Goal: Register for event/course

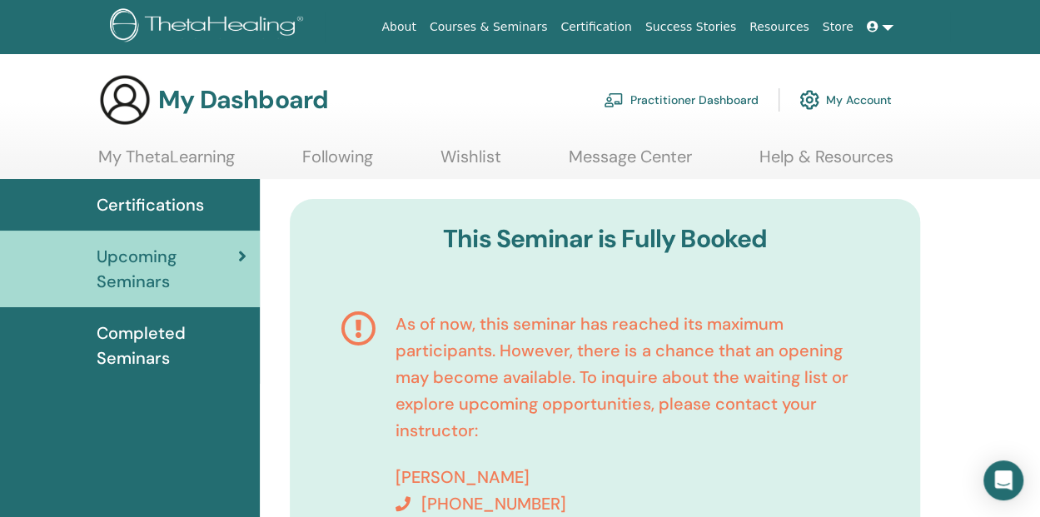
click at [88, 272] on div "Upcoming Seminars" at bounding box center [129, 269] width 233 height 50
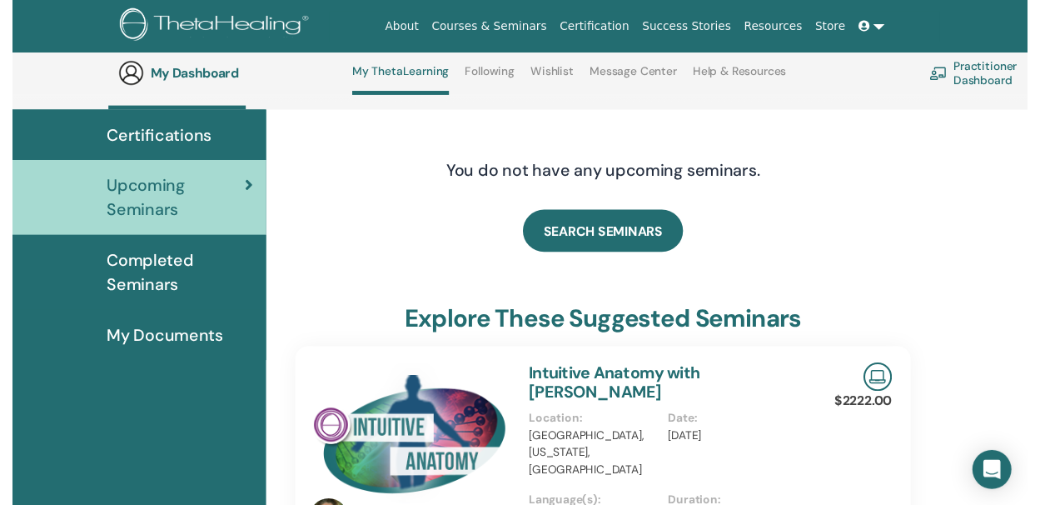
scroll to position [210, 0]
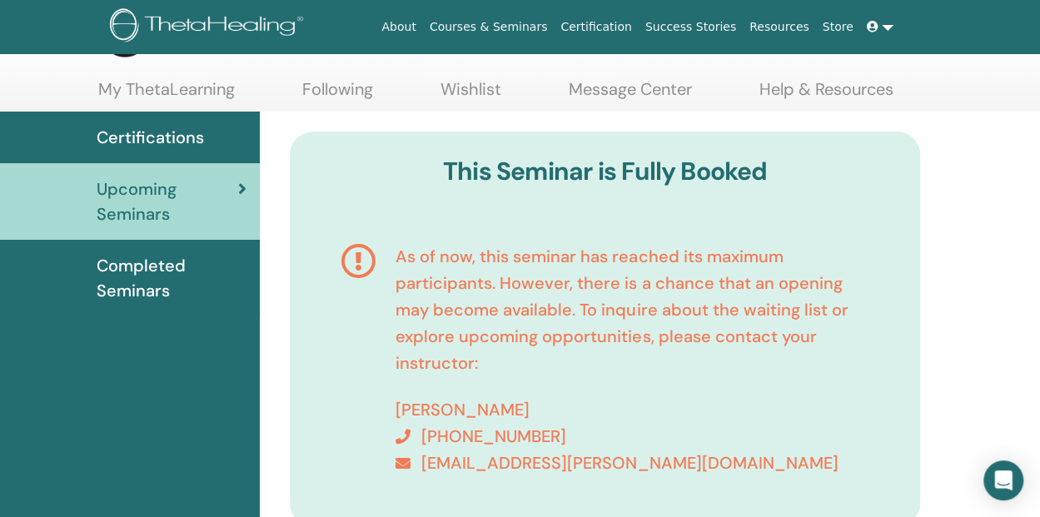
scroll to position [83, 0]
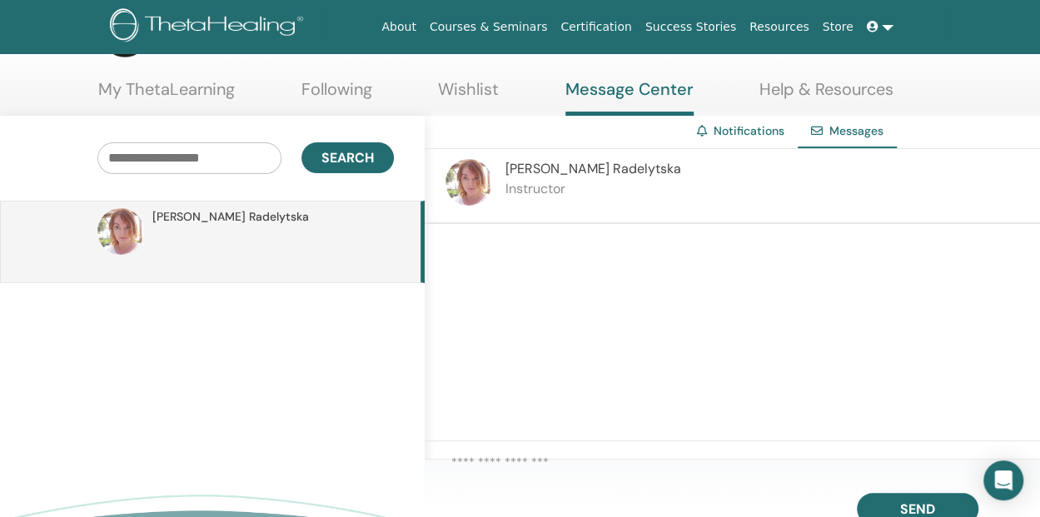
scroll to position [83, 0]
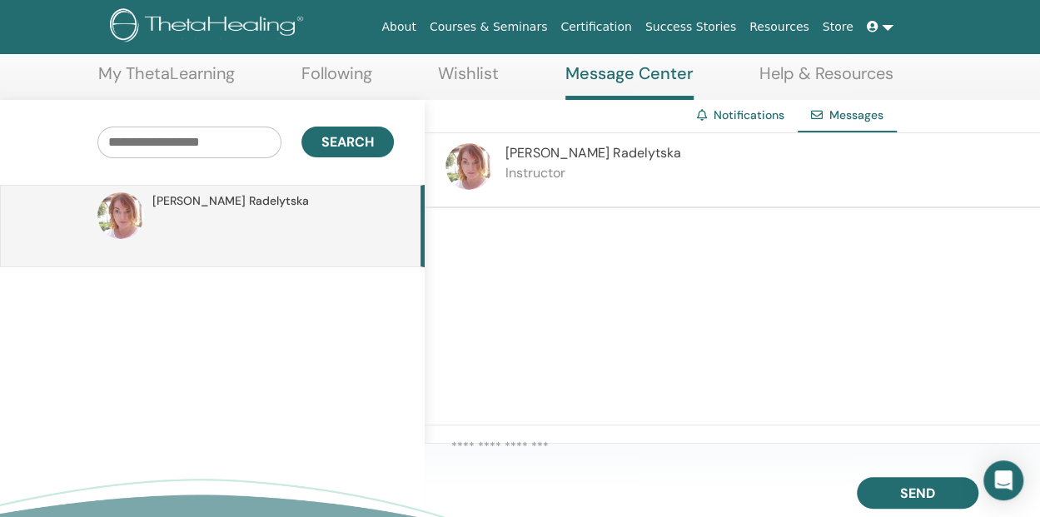
click at [709, 298] on div at bounding box center [733, 316] width 616 height 217
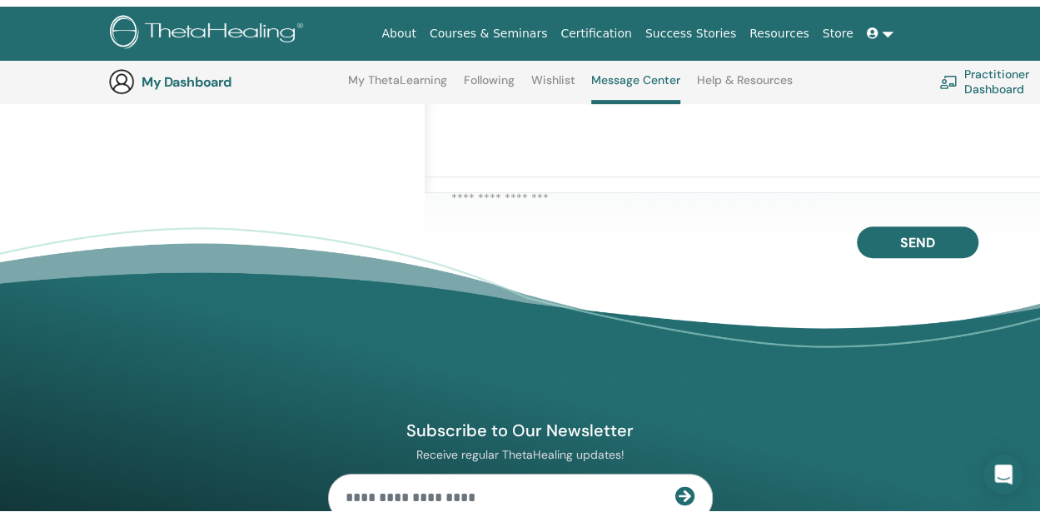
scroll to position [0, 0]
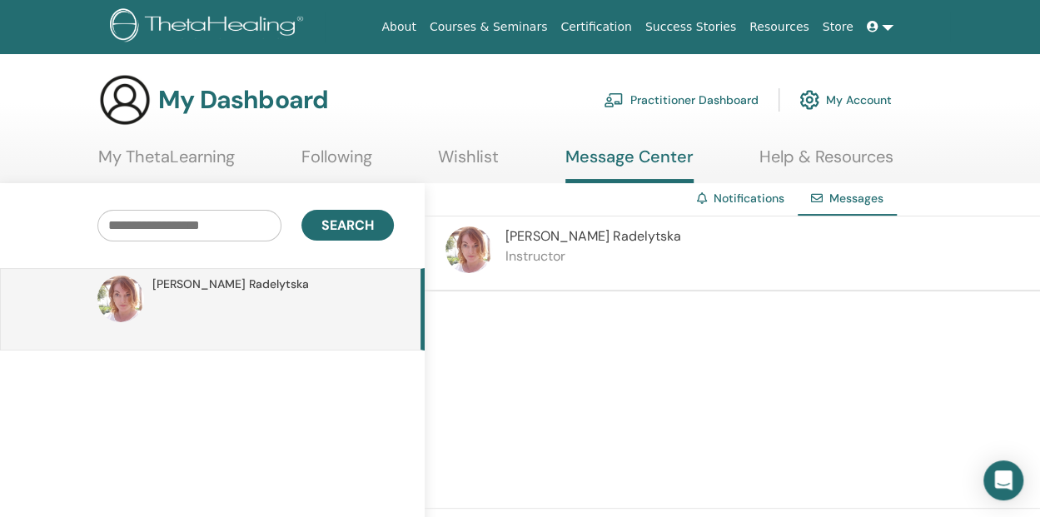
click at [699, 334] on div at bounding box center [733, 400] width 616 height 217
click at [227, 222] on input "text" at bounding box center [189, 226] width 184 height 32
click at [438, 251] on div "Olga Radelytska Instructor" at bounding box center [733, 254] width 616 height 75
click at [298, 328] on p at bounding box center [273, 318] width 242 height 50
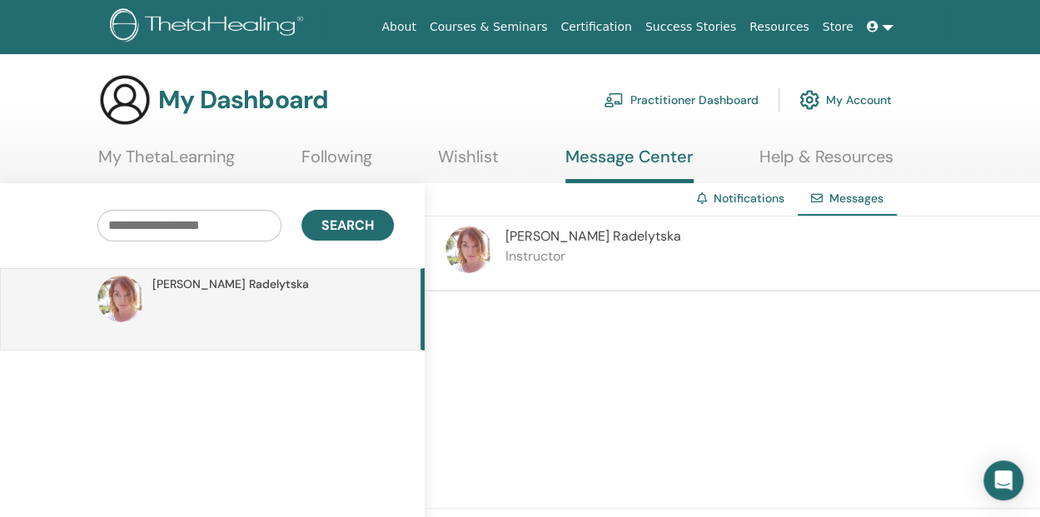
click at [298, 327] on p at bounding box center [273, 318] width 242 height 50
click at [601, 305] on div at bounding box center [733, 400] width 616 height 217
click at [597, 306] on div at bounding box center [733, 400] width 616 height 217
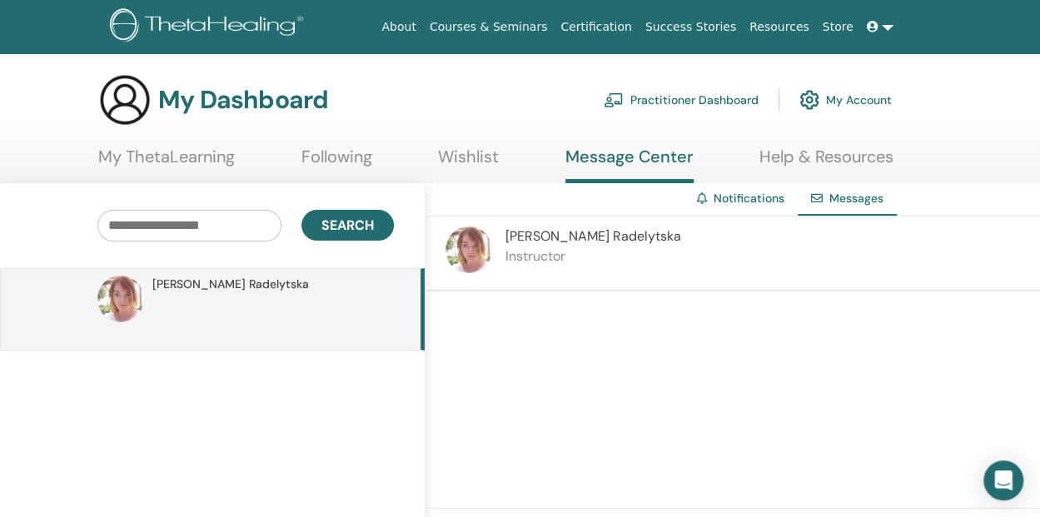
click at [866, 192] on span "Messages" at bounding box center [857, 198] width 54 height 15
click at [880, 28] on span at bounding box center [874, 26] width 15 height 13
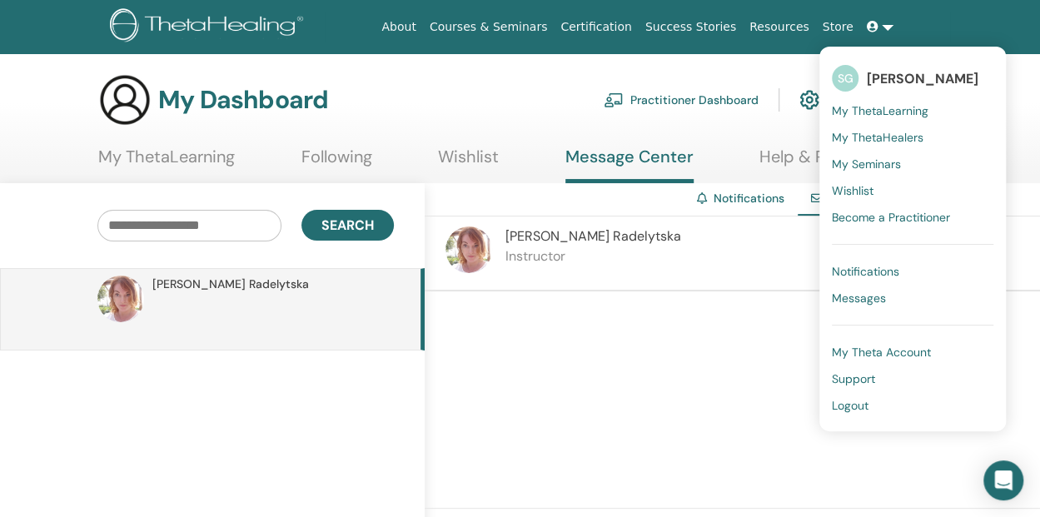
click at [891, 81] on span "[PERSON_NAME]" at bounding box center [923, 78] width 112 height 17
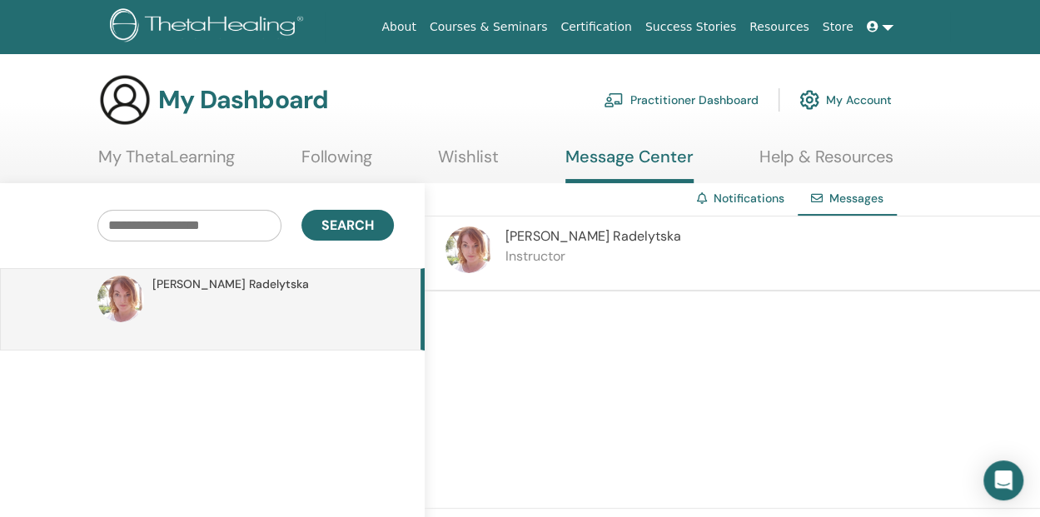
click at [876, 32] on span at bounding box center [874, 26] width 15 height 13
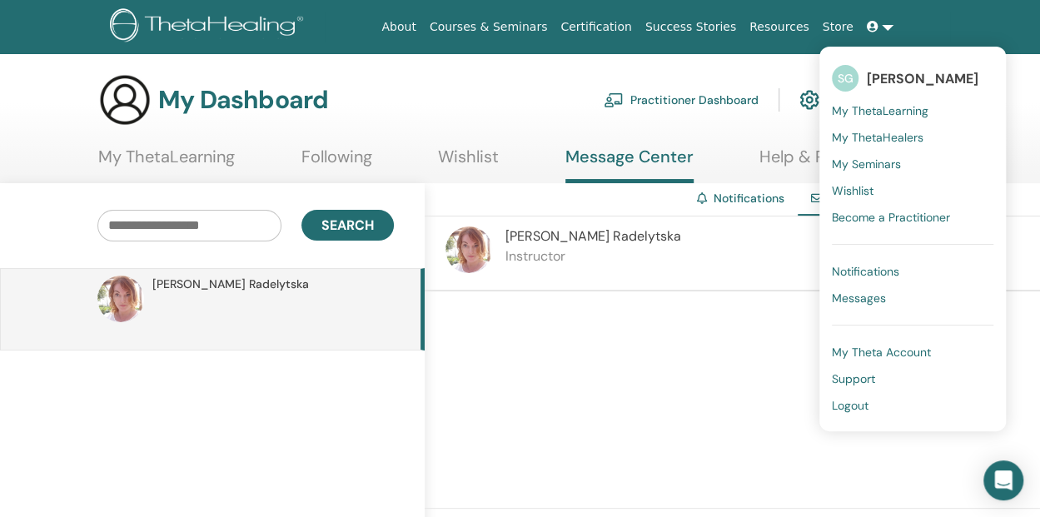
click at [898, 166] on span "My Seminars" at bounding box center [866, 164] width 69 height 15
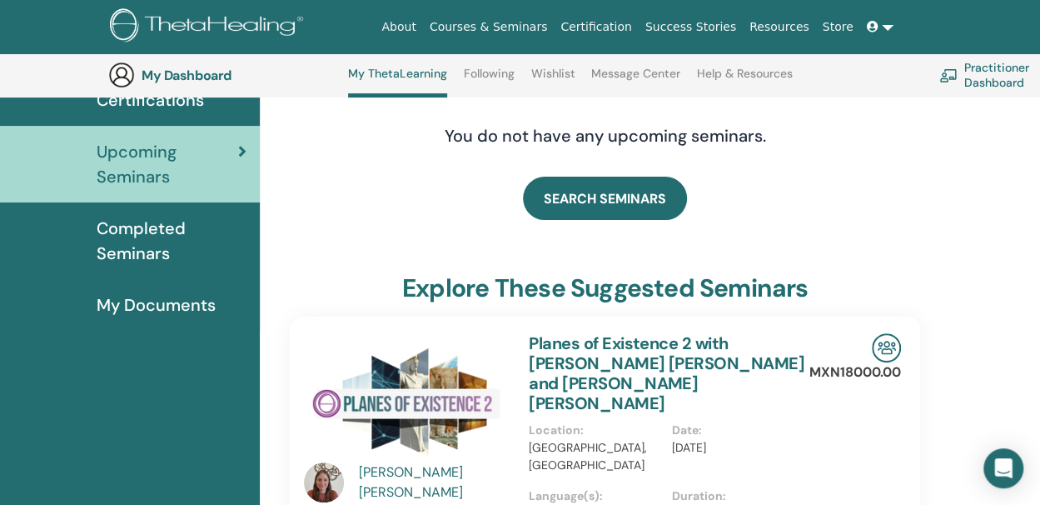
scroll to position [127, 0]
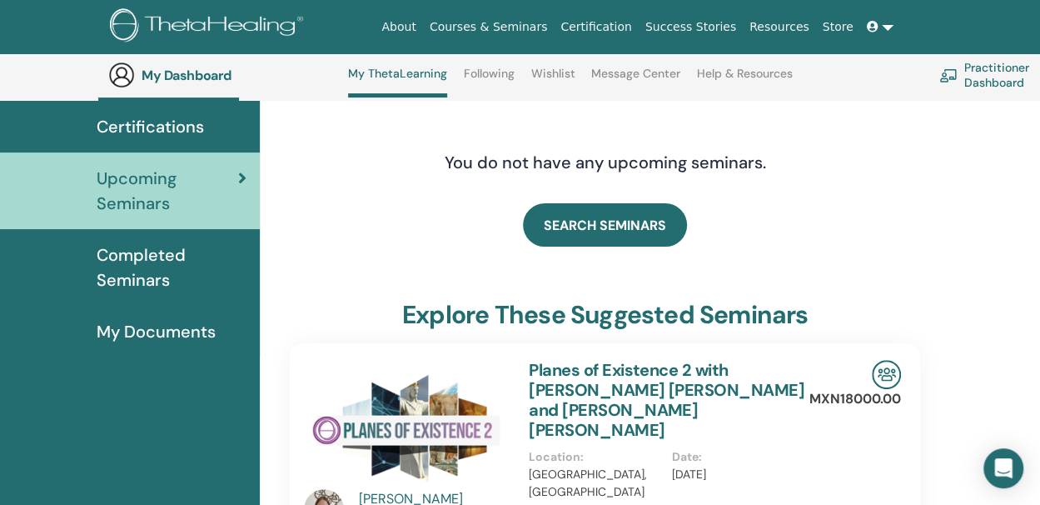
click at [140, 262] on span "Completed Seminars" at bounding box center [172, 267] width 150 height 50
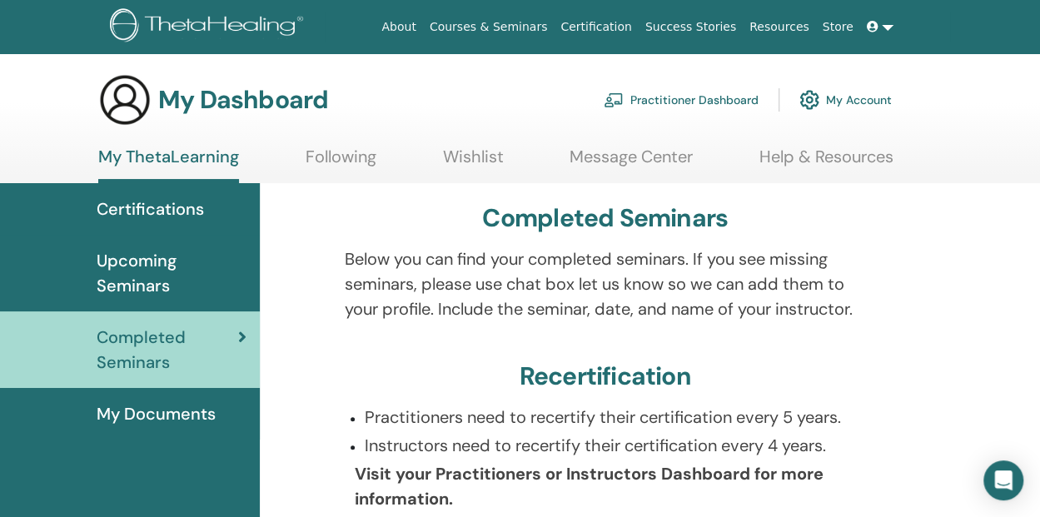
click at [154, 409] on span "My Documents" at bounding box center [156, 413] width 119 height 25
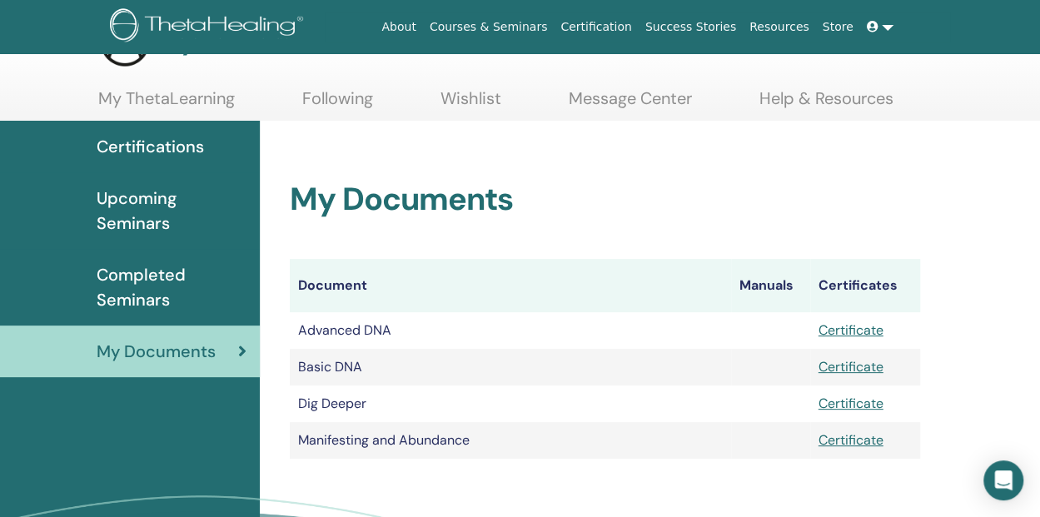
scroll to position [83, 0]
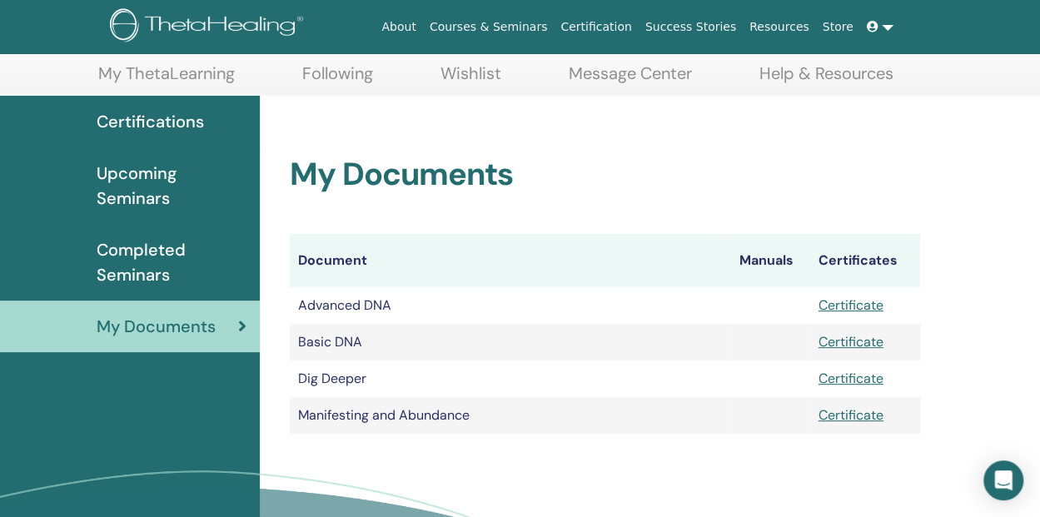
click at [132, 182] on span "Upcoming Seminars" at bounding box center [172, 186] width 150 height 50
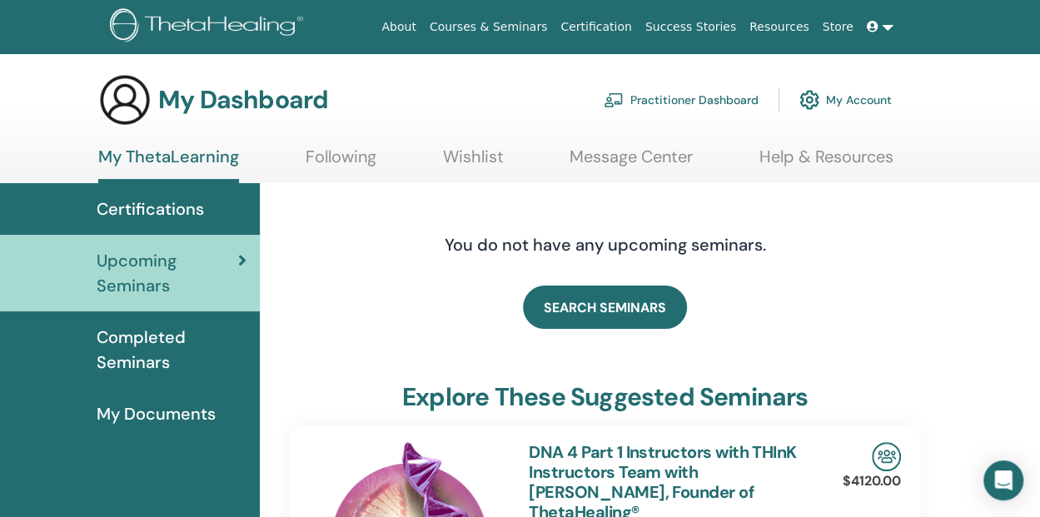
click at [185, 210] on span "Certifications" at bounding box center [150, 209] width 107 height 25
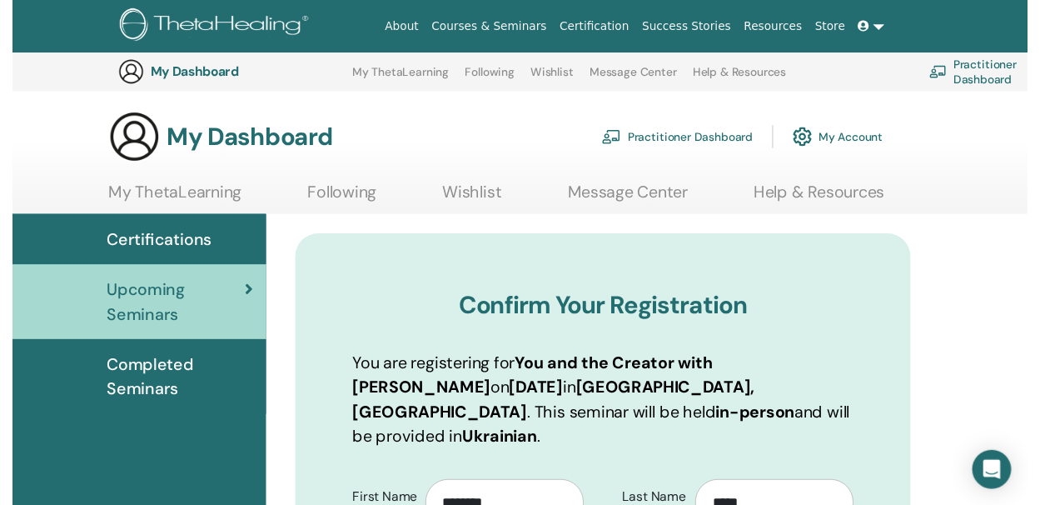
scroll to position [207, 0]
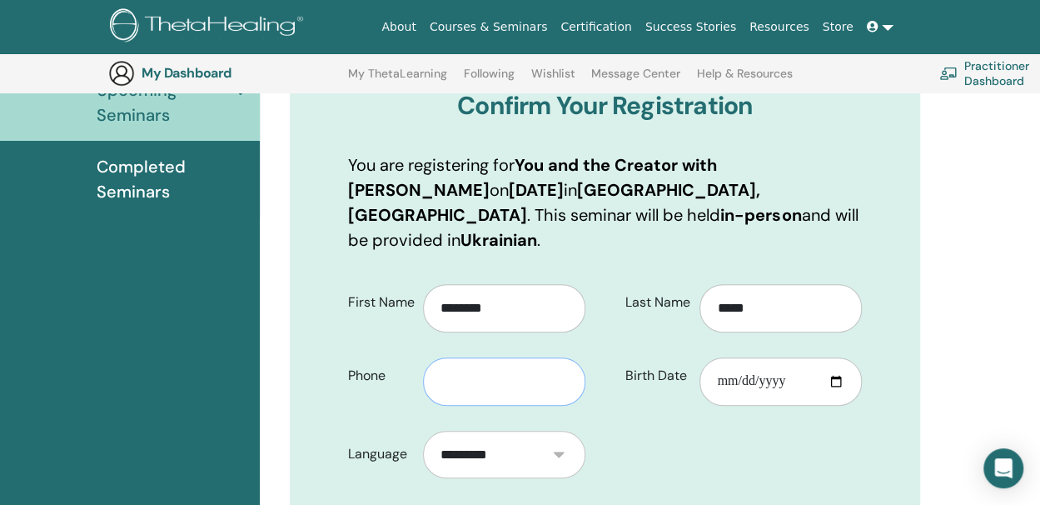
click at [532, 357] on input "text" at bounding box center [504, 381] width 162 height 48
click at [431, 357] on input "**********" at bounding box center [504, 381] width 162 height 48
type input "**********"
click at [734, 357] on input "Birth Date" at bounding box center [781, 381] width 162 height 48
type input "**********"
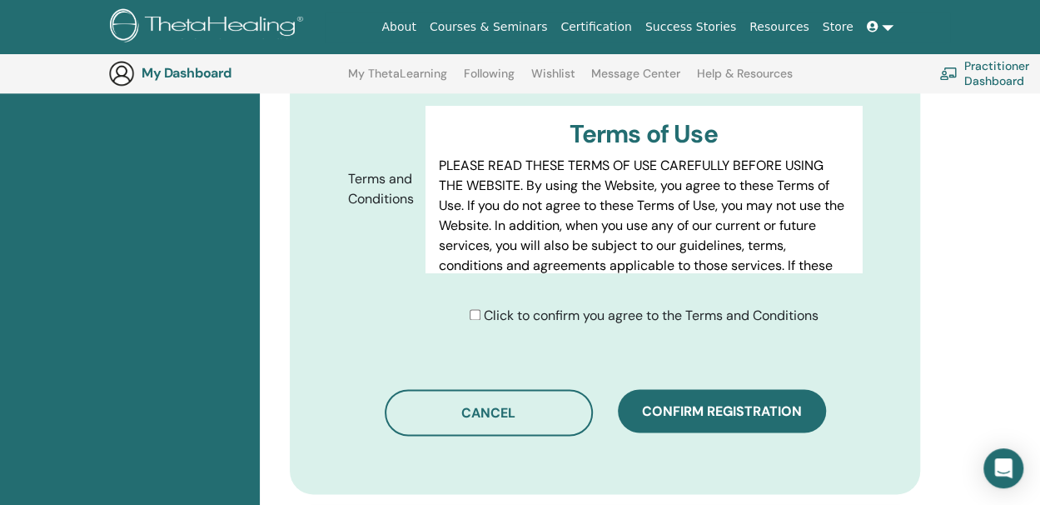
scroll to position [956, 0]
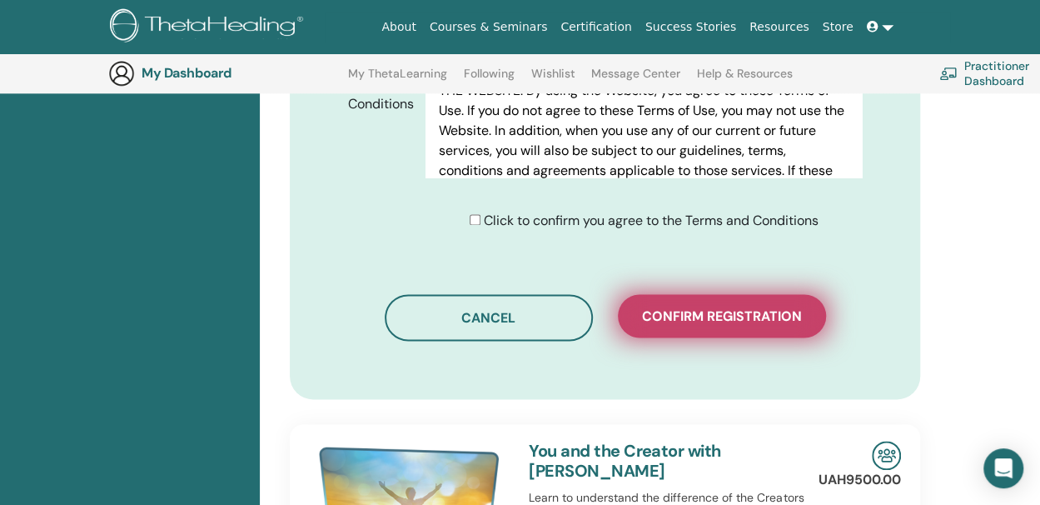
click at [772, 307] on span "Confirm registration" at bounding box center [722, 315] width 160 height 17
